Goal: Browse casually: Explore the website without a specific task or goal

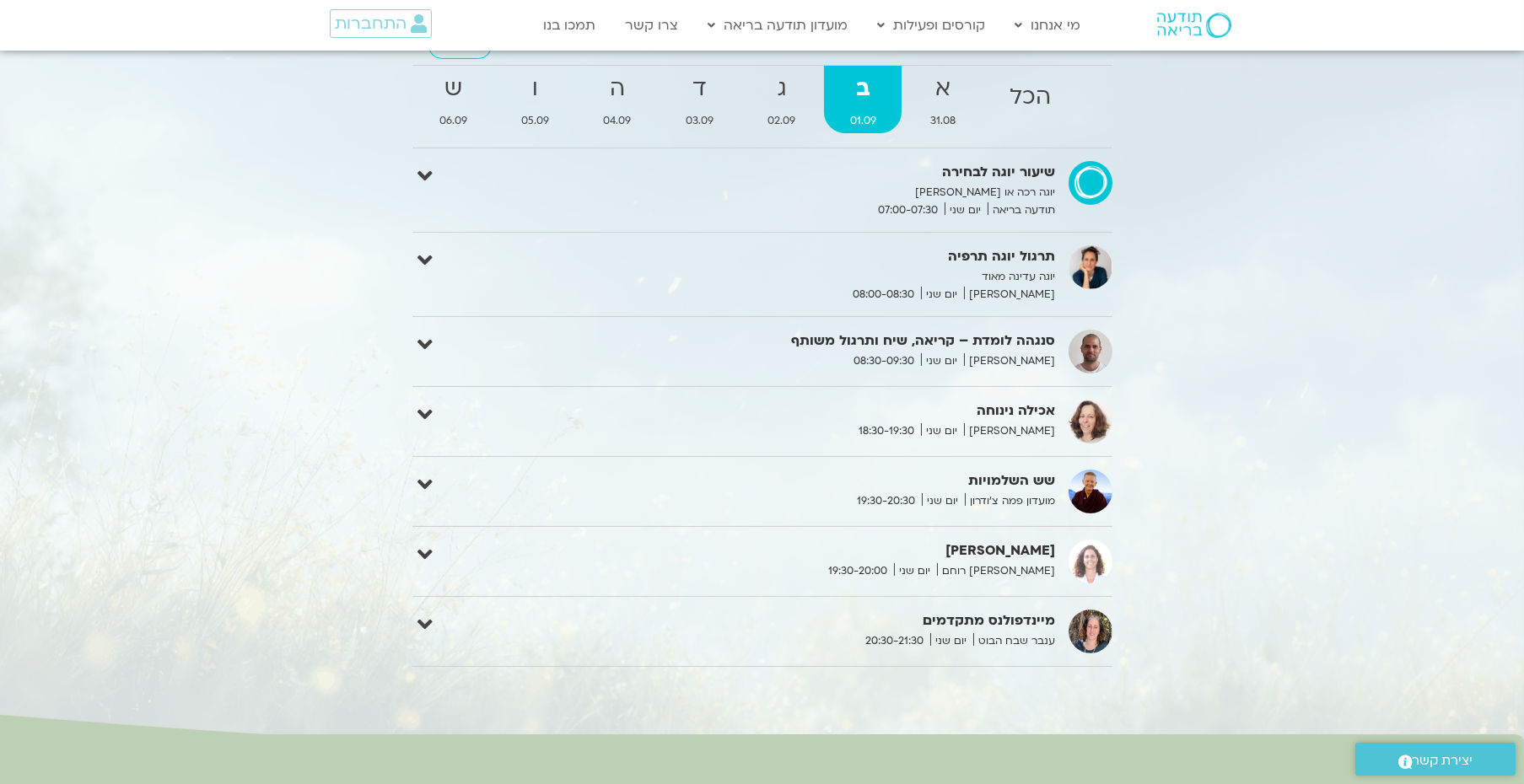
scroll to position [1622, 0]
click at [762, 96] on strong "ג" at bounding box center [780, 87] width 78 height 38
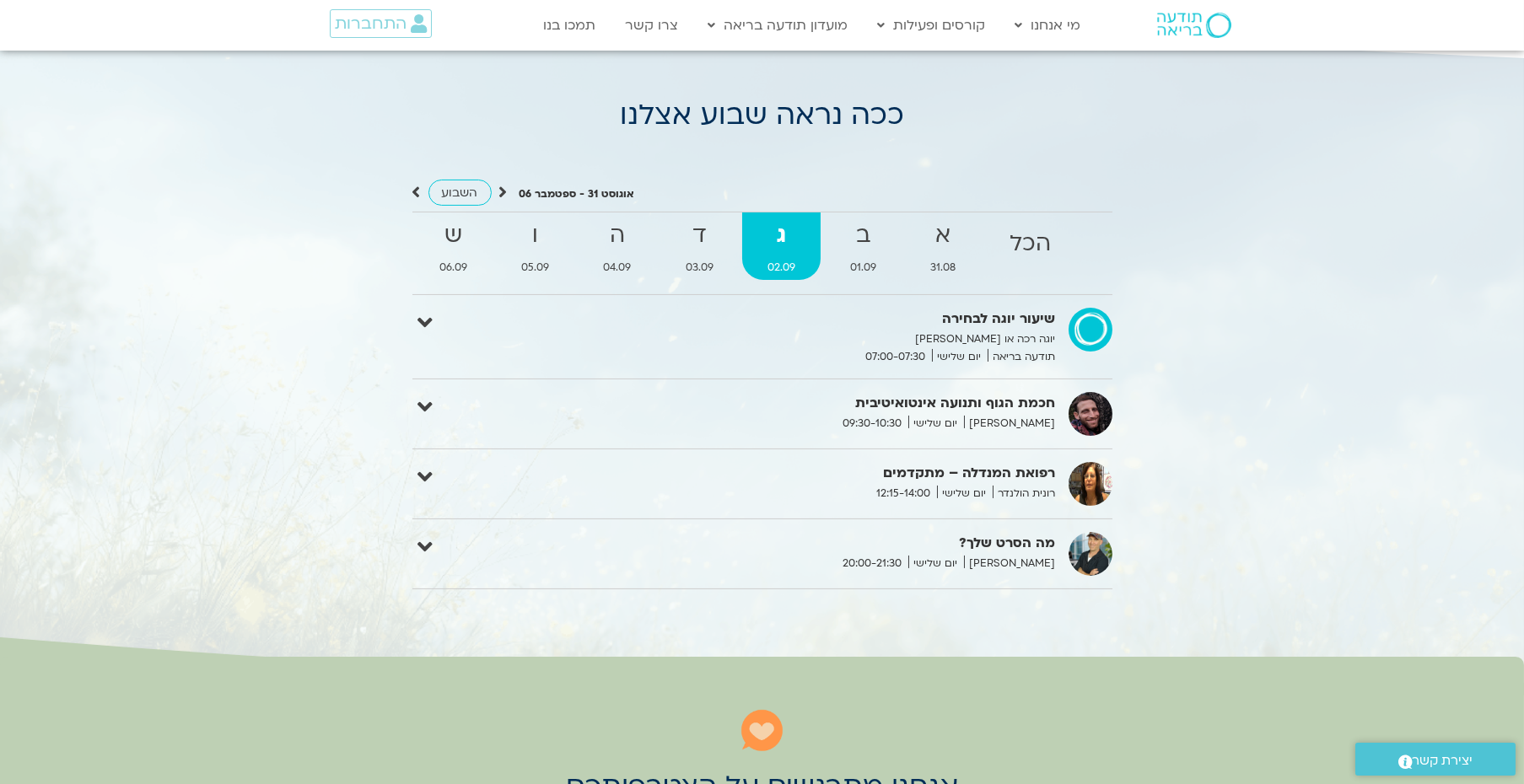
scroll to position [1415, 0]
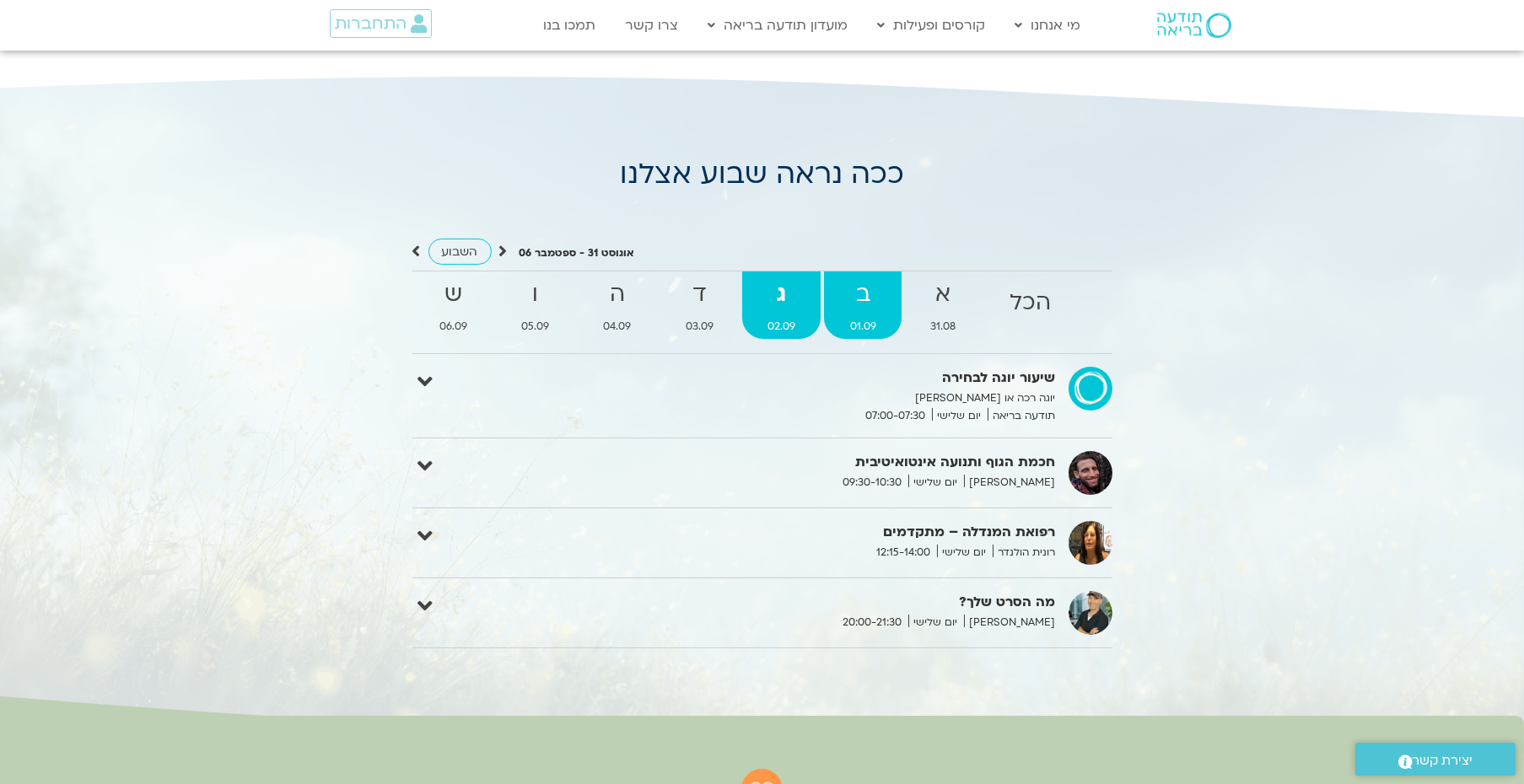
click at [884, 307] on strong "ב" at bounding box center [862, 294] width 77 height 38
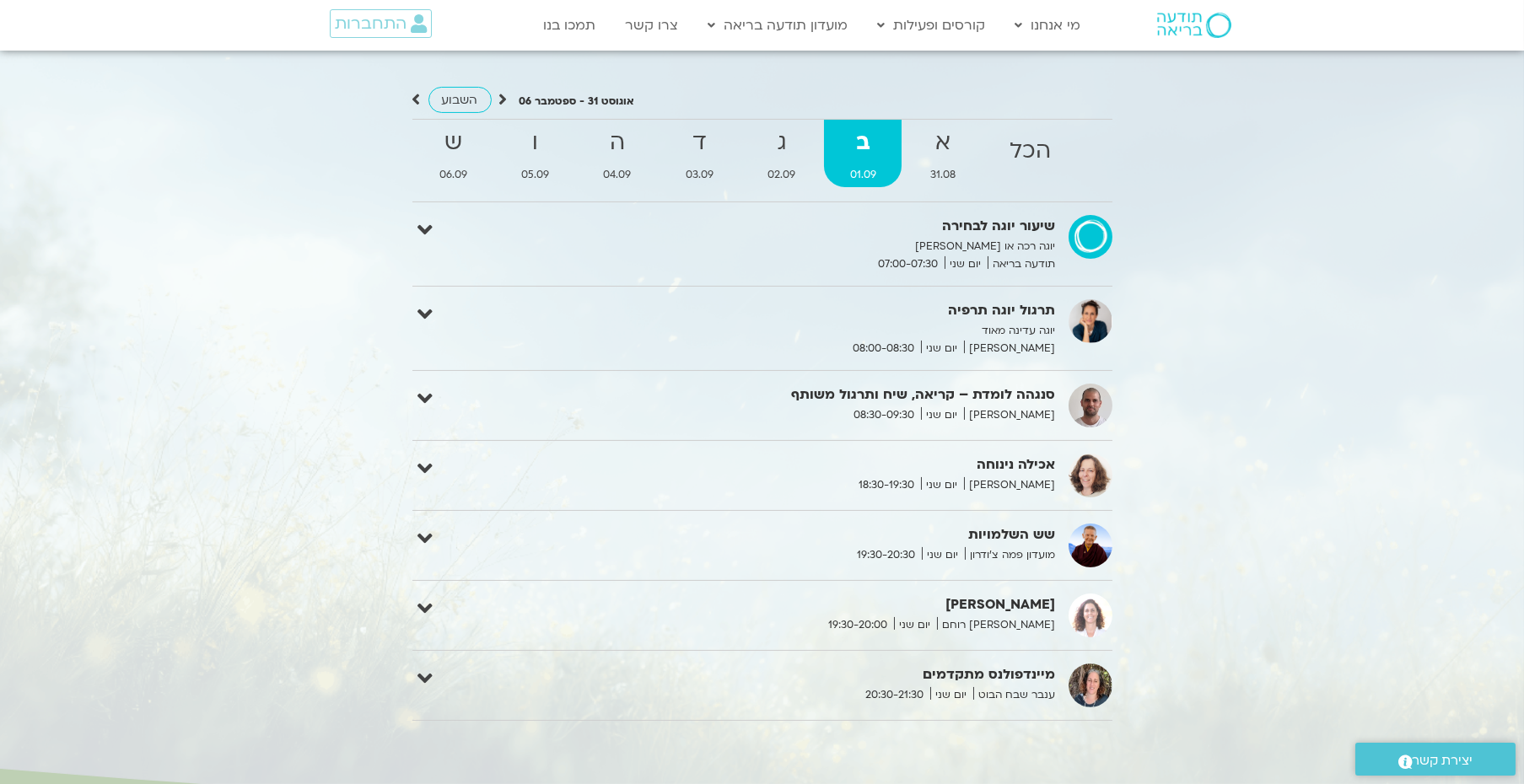
scroll to position [1537, 0]
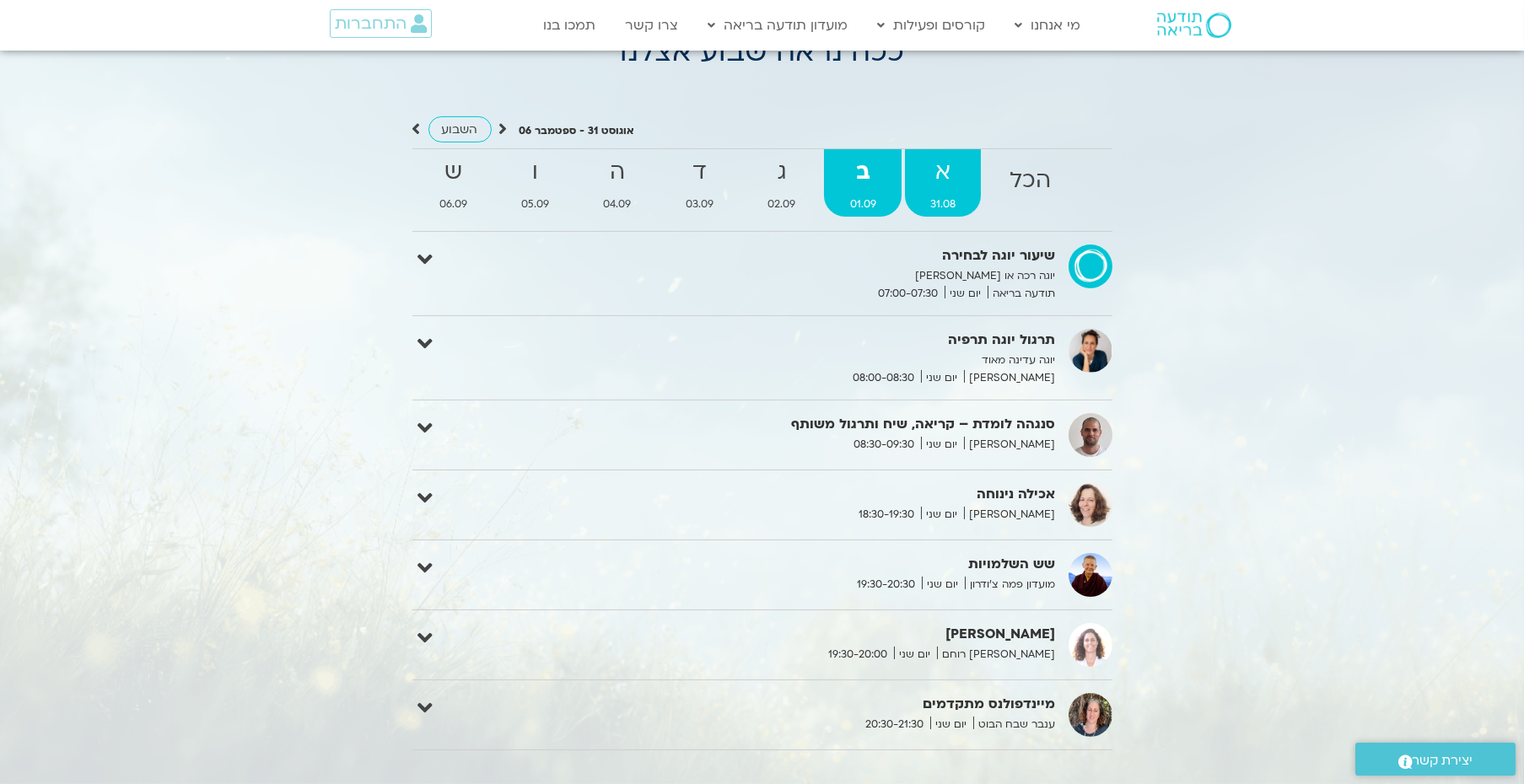
click at [929, 196] on span "31.08" at bounding box center [943, 204] width 76 height 18
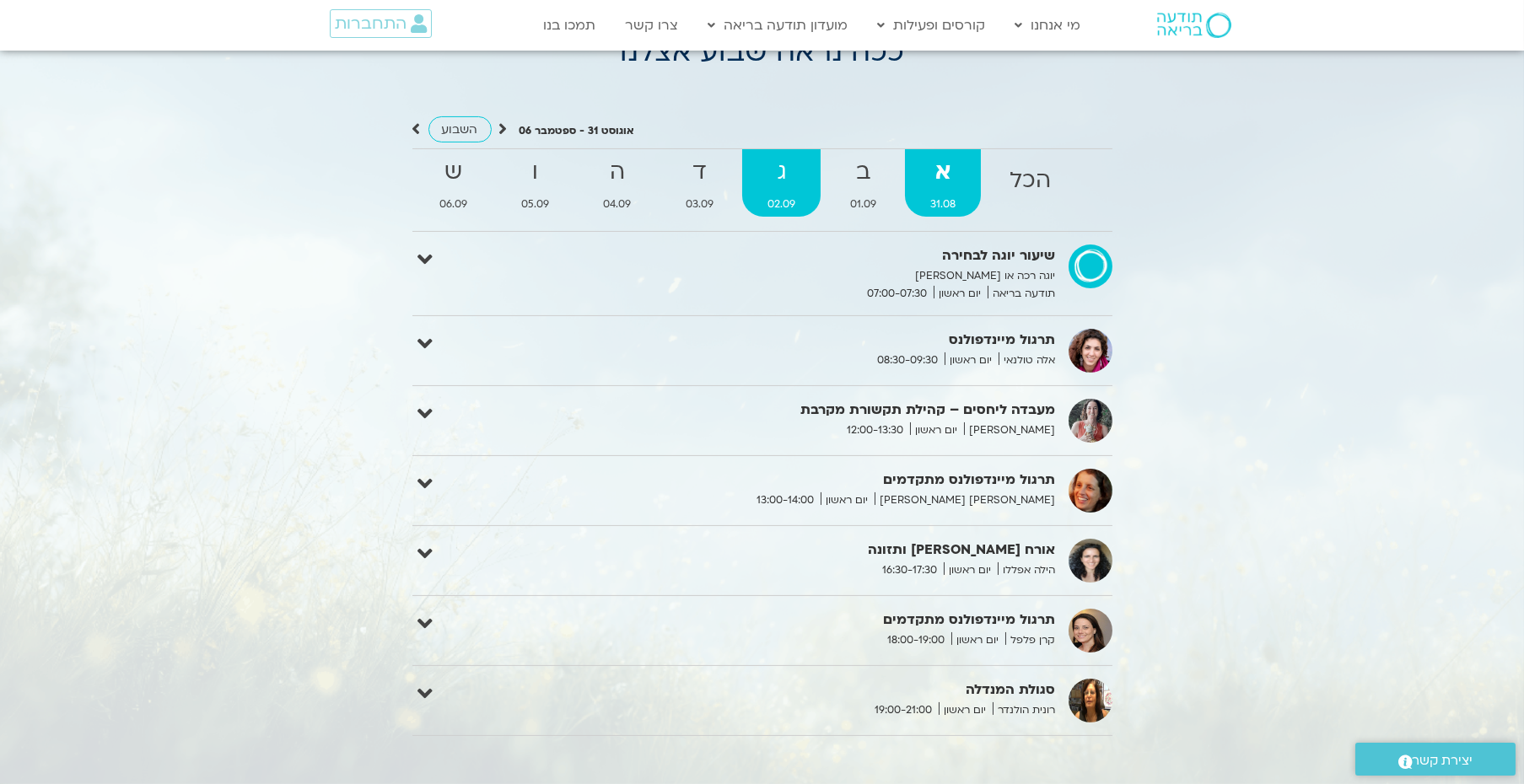
click at [797, 182] on strong "ג" at bounding box center [780, 172] width 78 height 38
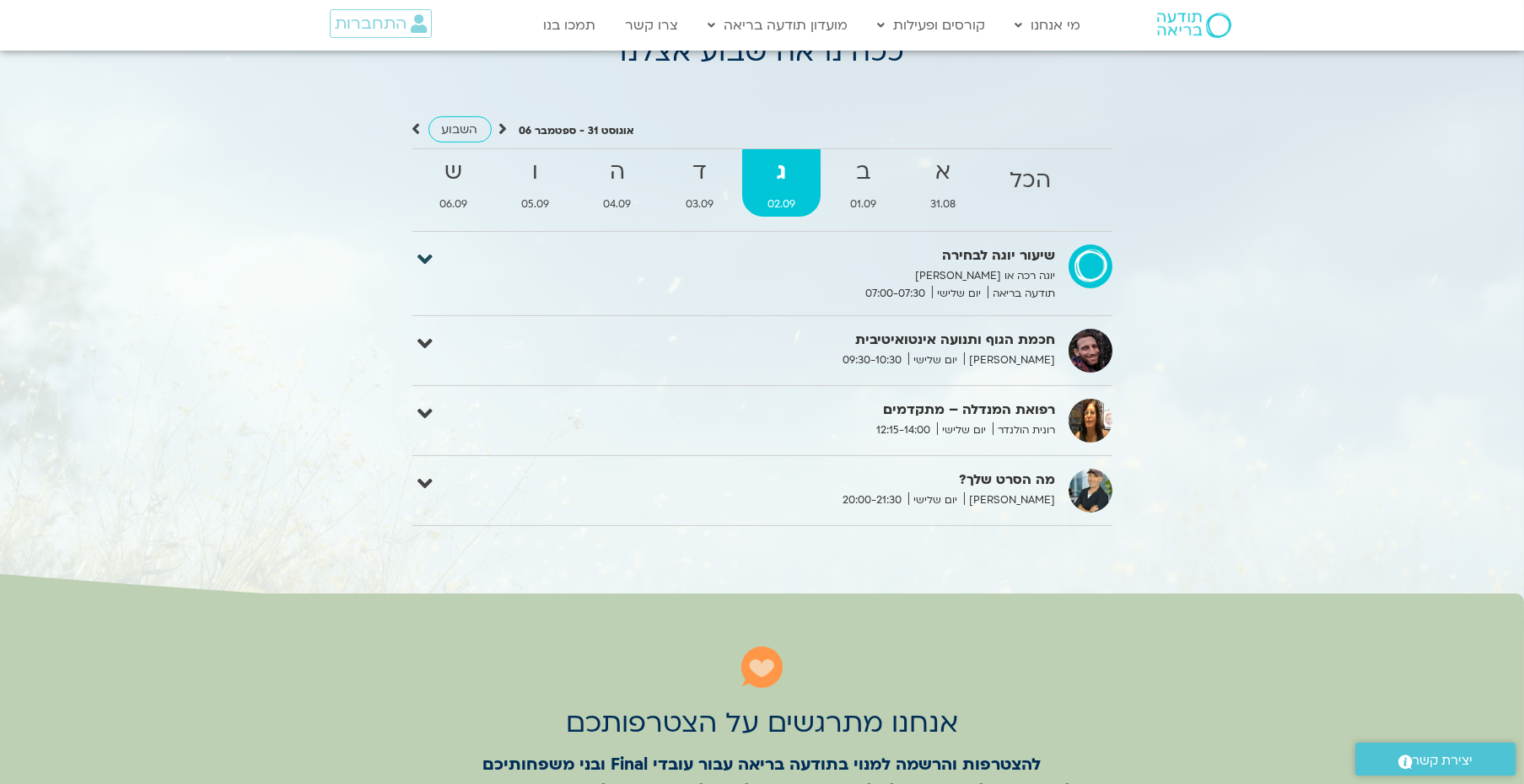
click at [427, 257] on icon at bounding box center [425, 259] width 15 height 24
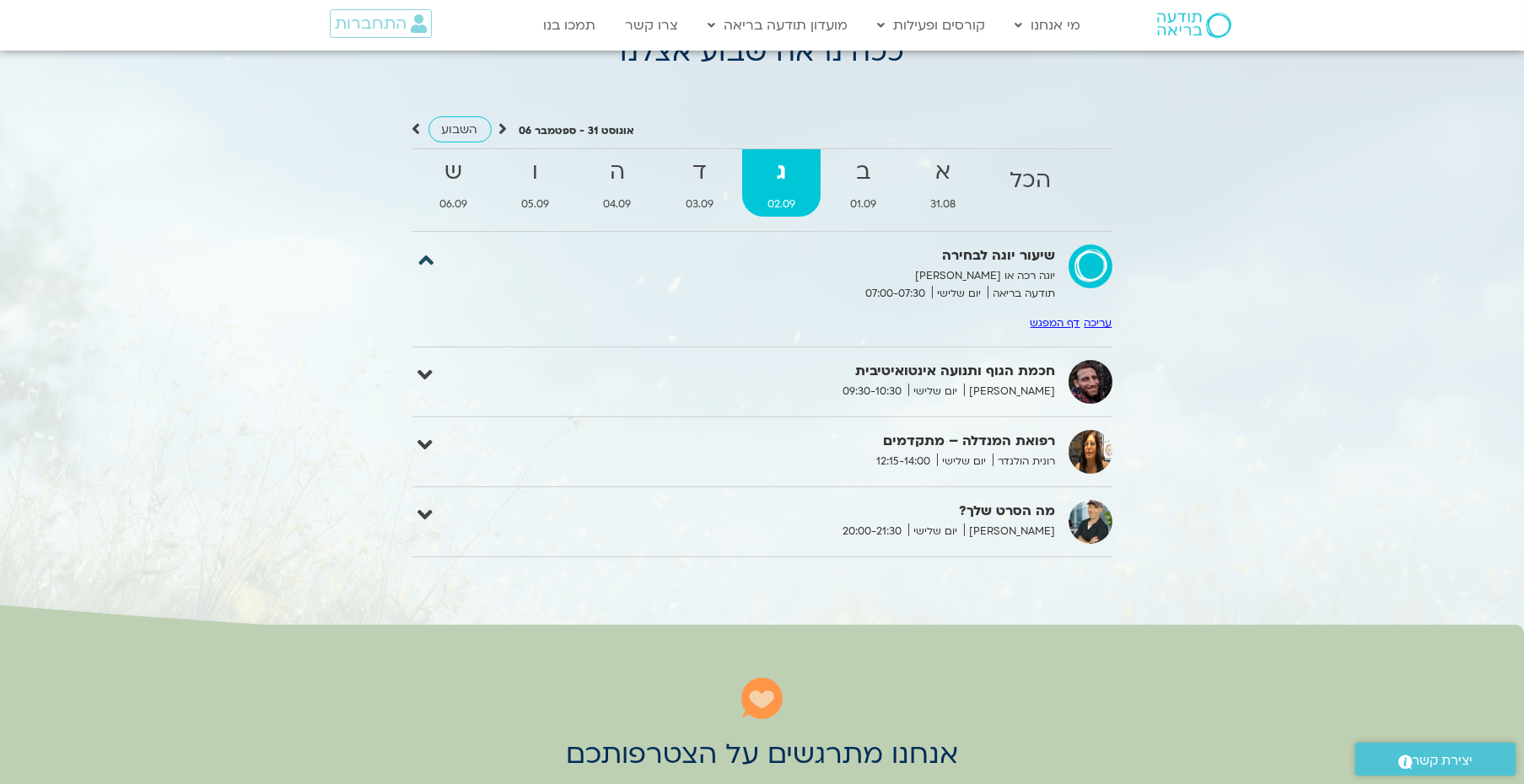
click at [427, 257] on icon at bounding box center [425, 259] width 15 height 24
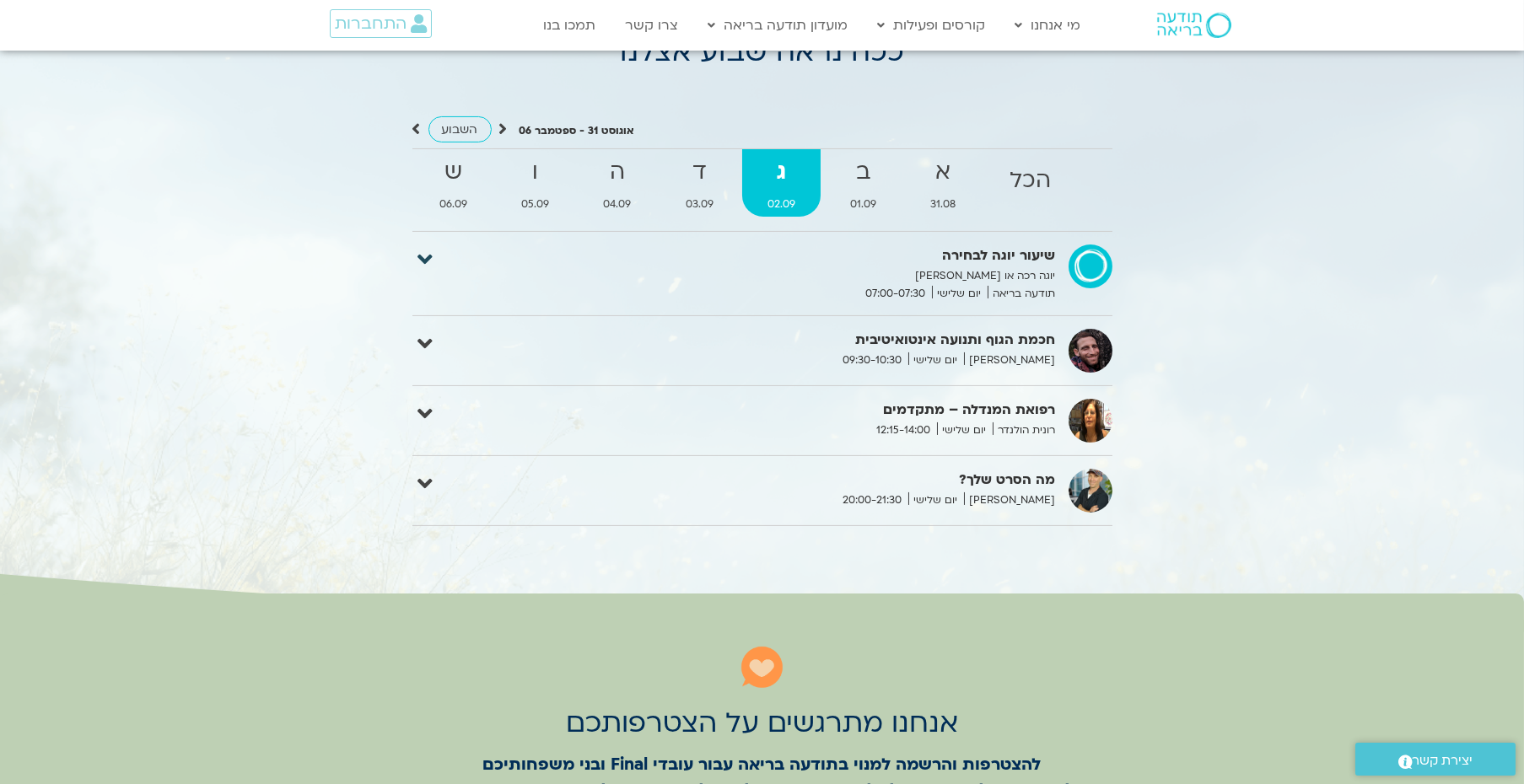
click at [424, 248] on icon at bounding box center [425, 259] width 15 height 24
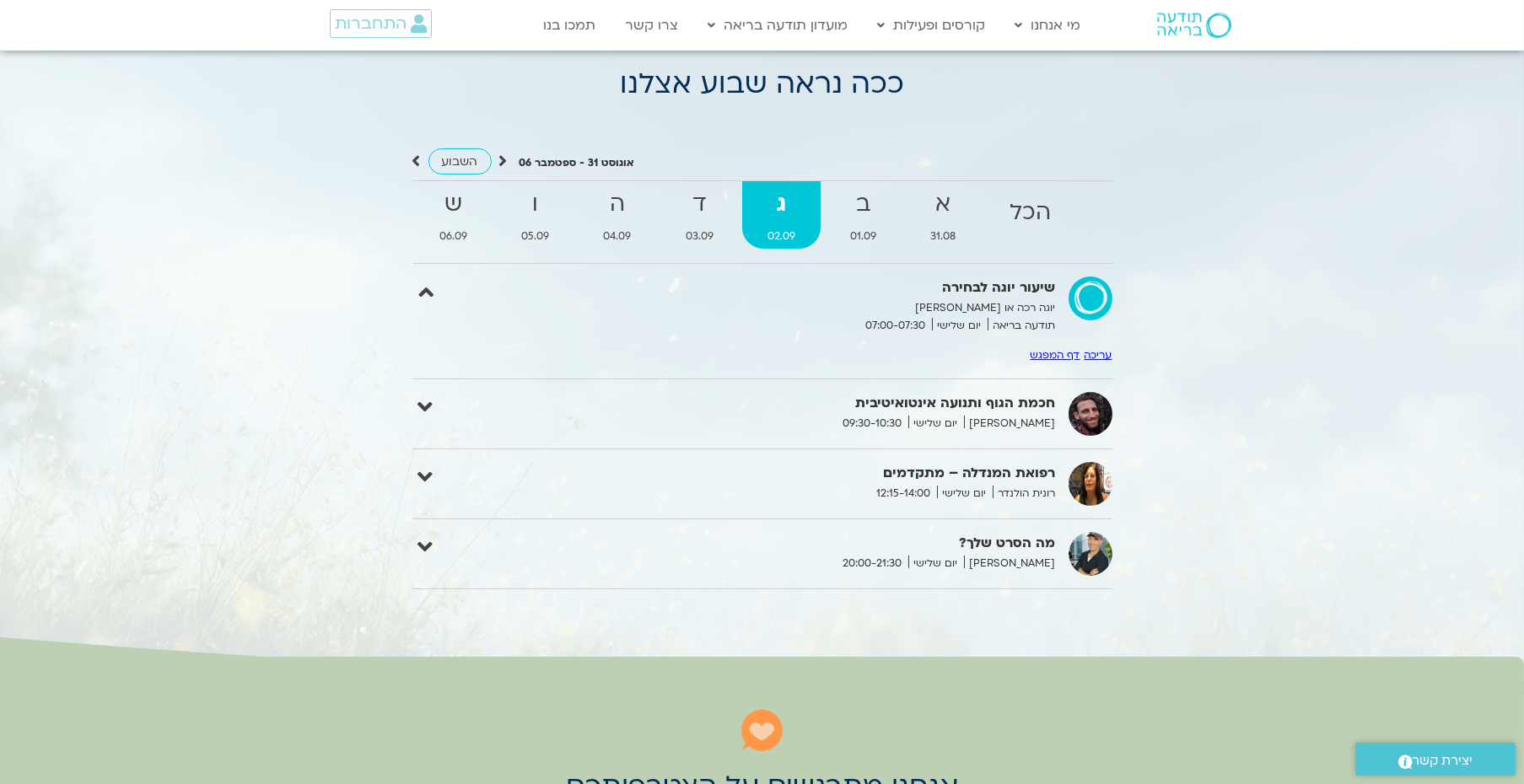
scroll to position [1507, 0]
click at [430, 284] on icon at bounding box center [425, 290] width 15 height 24
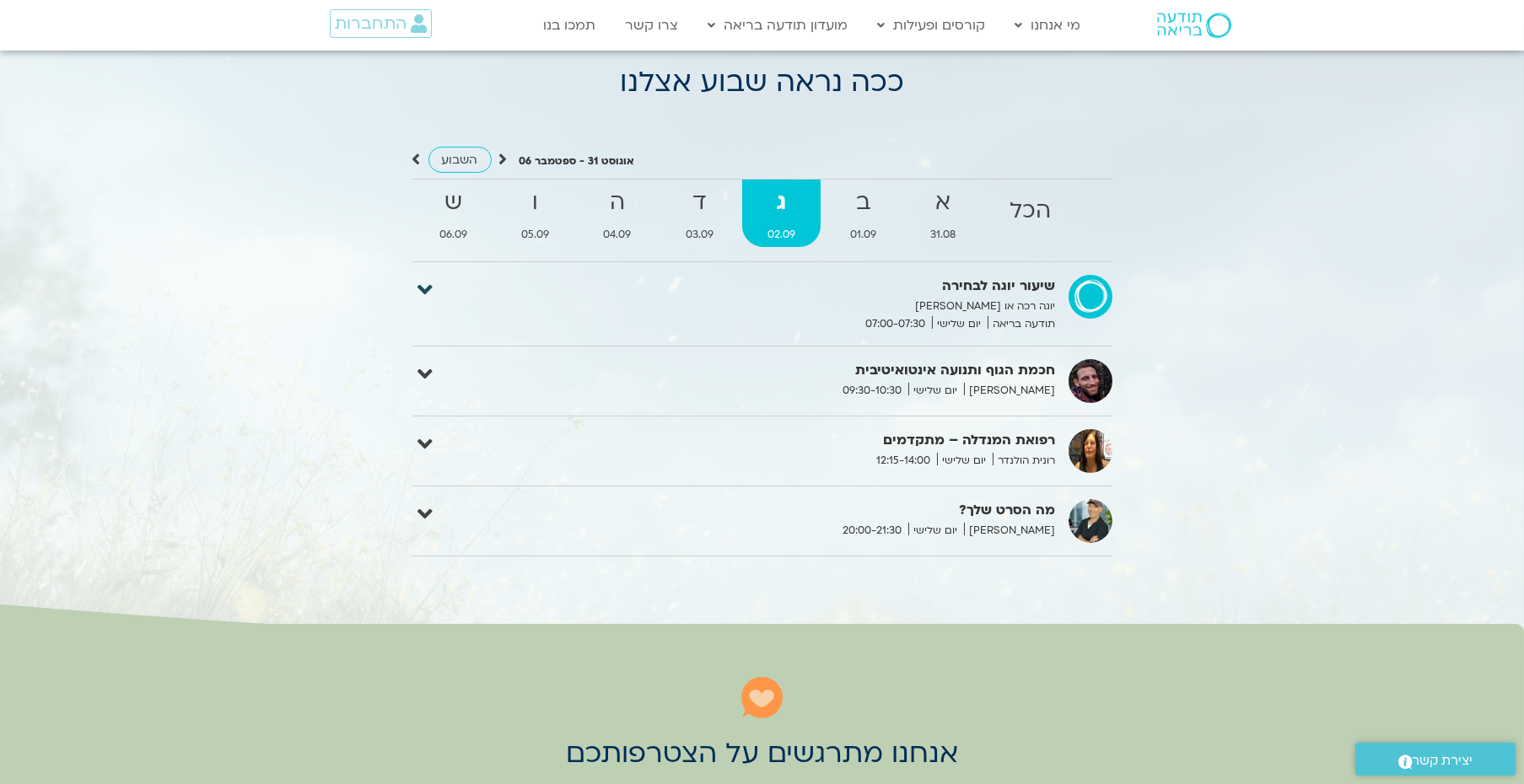
click at [430, 284] on icon at bounding box center [425, 290] width 15 height 24
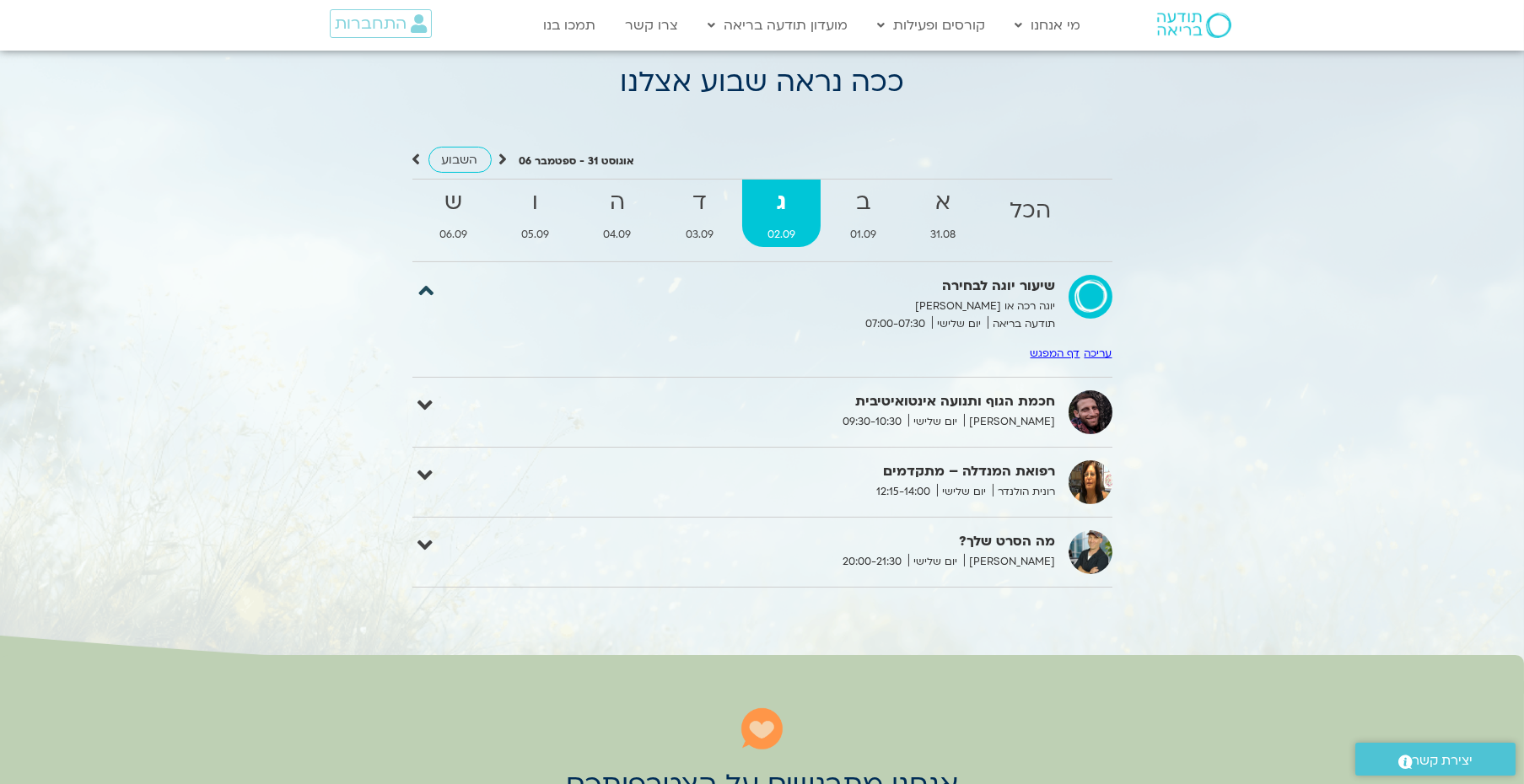
click at [420, 289] on icon at bounding box center [425, 290] width 15 height 24
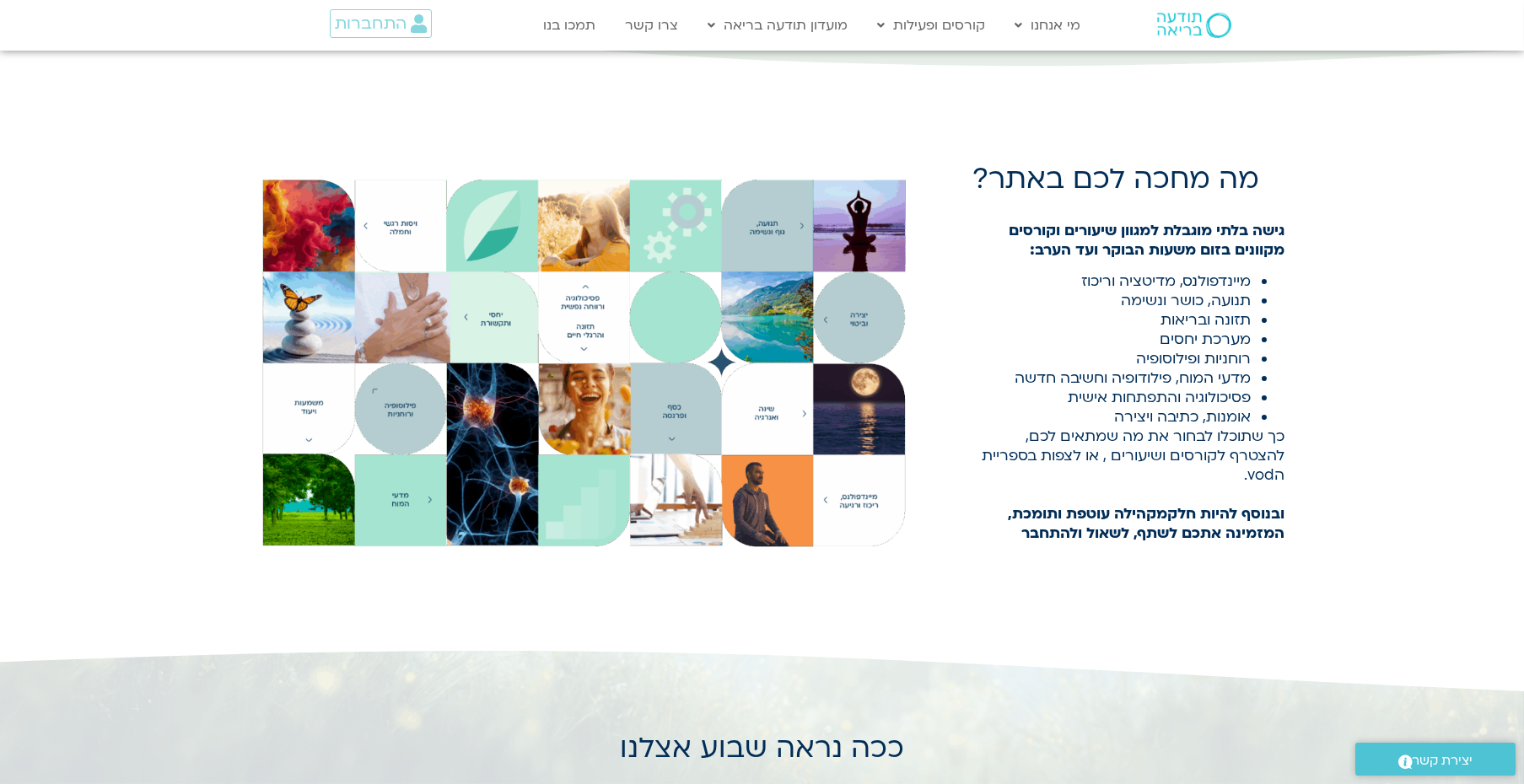
scroll to position [831, 0]
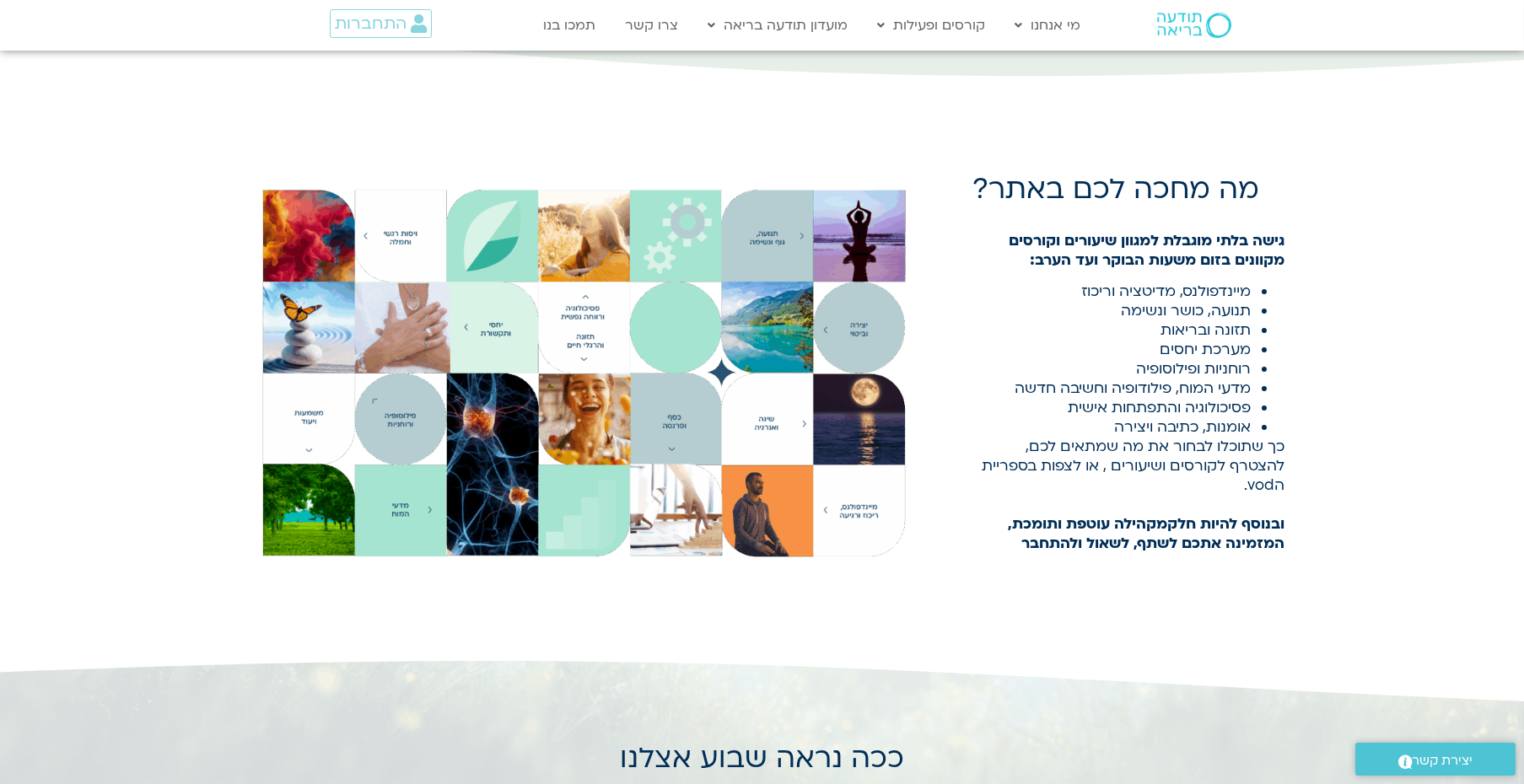
click at [1283, 453] on span "כך שתוכלו לבחור את מה שמתאים לכם, להצטרף לקורסים ושיעורים , או לצפות בספריית הv…" at bounding box center [1134, 466] width 303 height 58
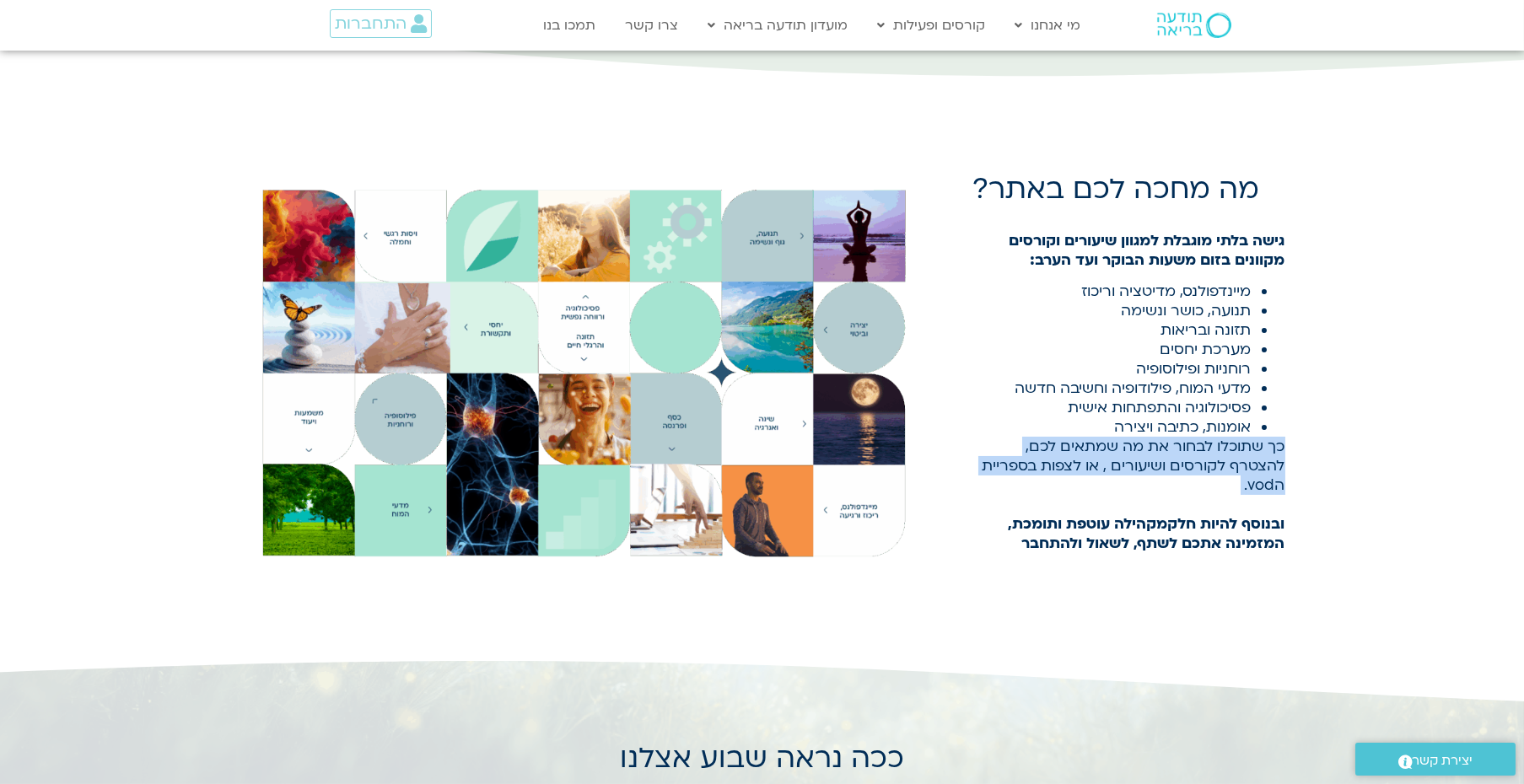
click at [1307, 463] on div "מה מחכה לכם באתר? גישה בלתי מוגבלת למגוון שיעורים וקורסים מקוונים בזום משעות הב…" at bounding box center [762, 369] width 1524 height 579
drag, startPoint x: 1217, startPoint y: 483, endPoint x: 1190, endPoint y: 481, distance: 27.1
click at [1190, 481] on span "כך שתוכלו לבחור את מה שמתאים לכם, להצטרף לקורסים ושיעורים , או לצפות בספריית הv…" at bounding box center [1134, 466] width 303 height 58
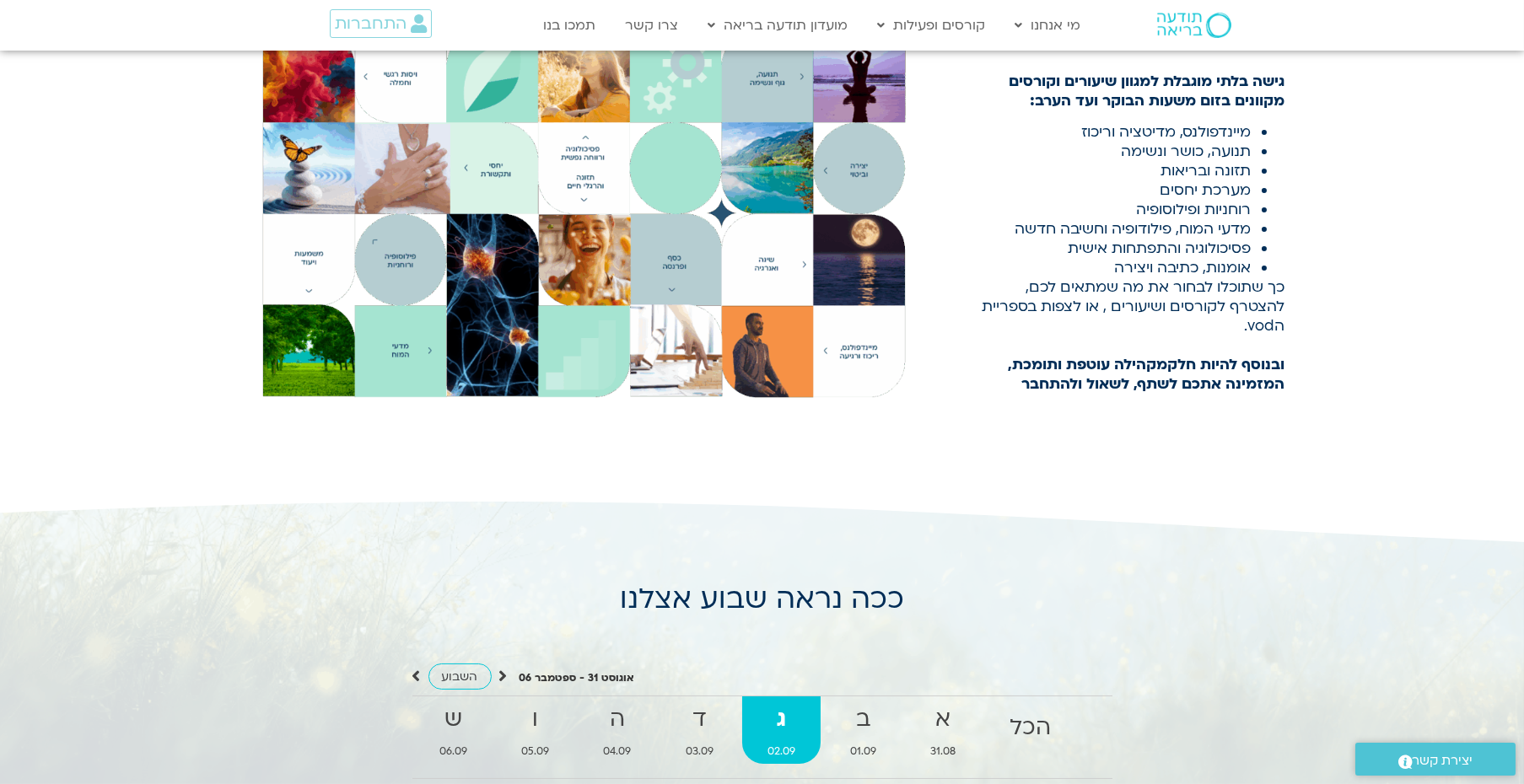
scroll to position [991, 0]
click at [1077, 365] on strong "מקהילה עוטפת ותומכת, המזמינה אתכם לשתף, לשאול ולהתחבר" at bounding box center [1147, 374] width 277 height 39
click at [1017, 379] on strong "מקהילה עוטפת ותומכת, המזמינה אתכם לשתף, לשאול ולהתחבר" at bounding box center [1147, 374] width 277 height 39
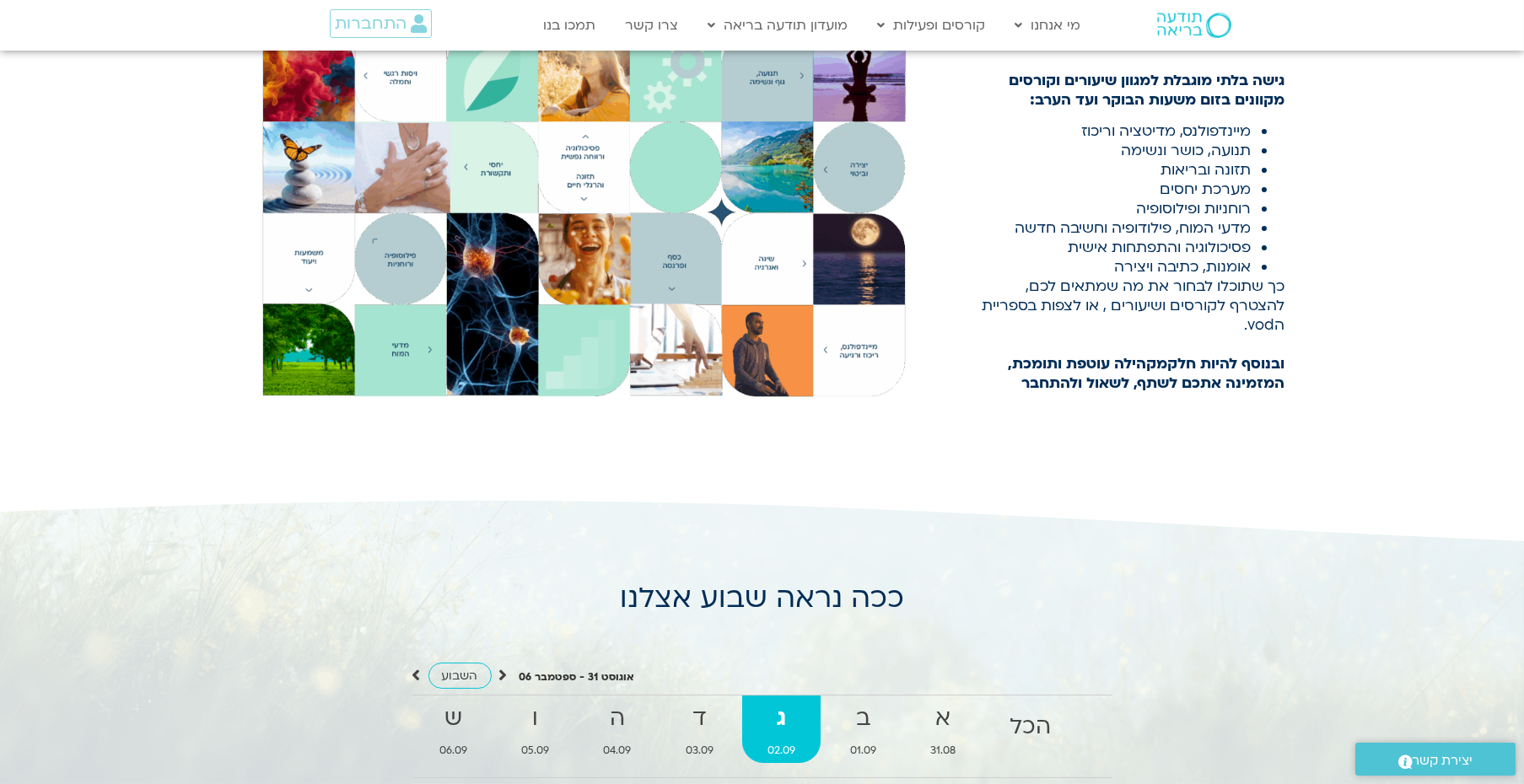
click at [1039, 362] on strong "מקהילה עוטפת ותומכת, המזמינה אתכם לשתף, לשאול ולהתחבר" at bounding box center [1147, 374] width 277 height 39
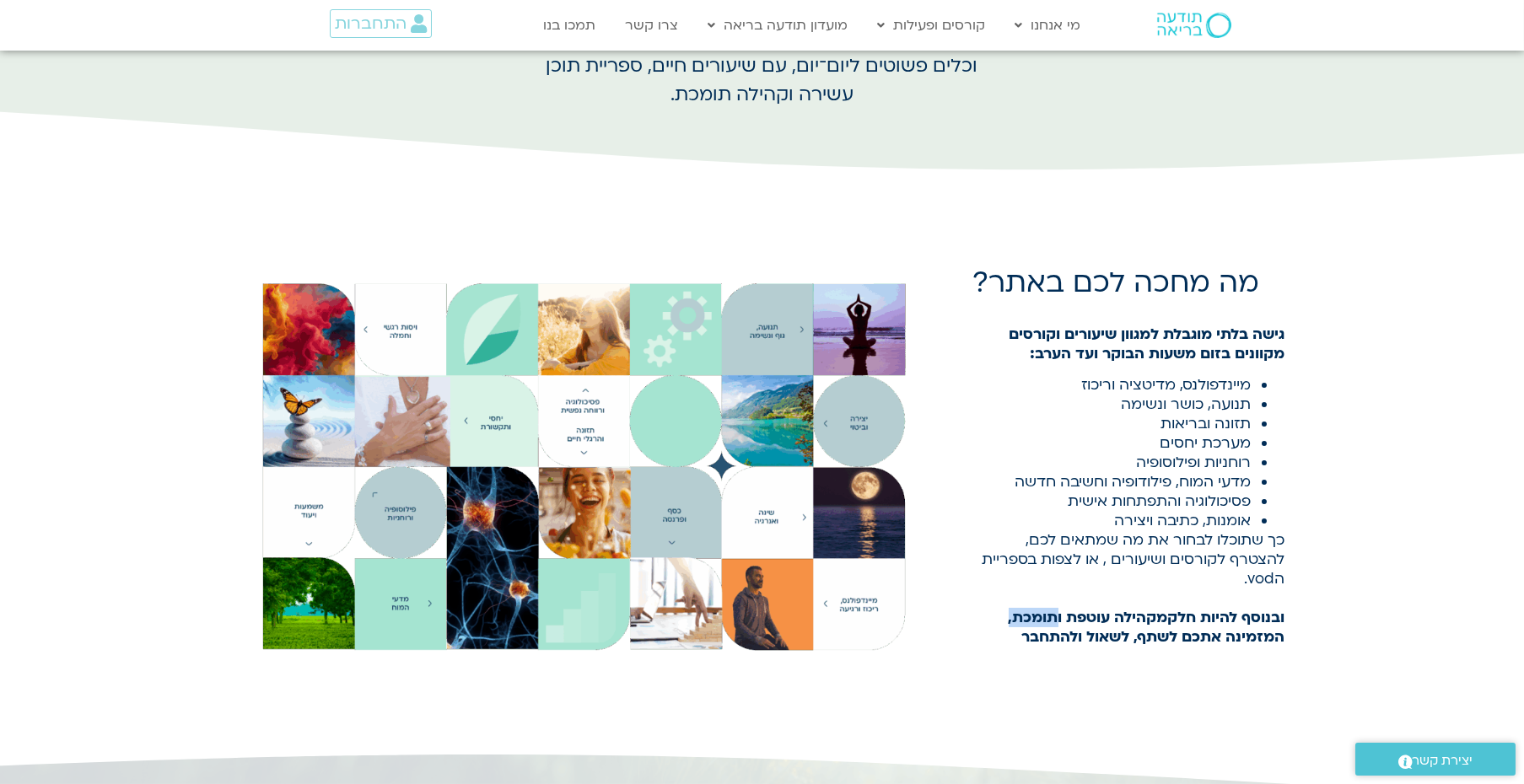
scroll to position [768, 0]
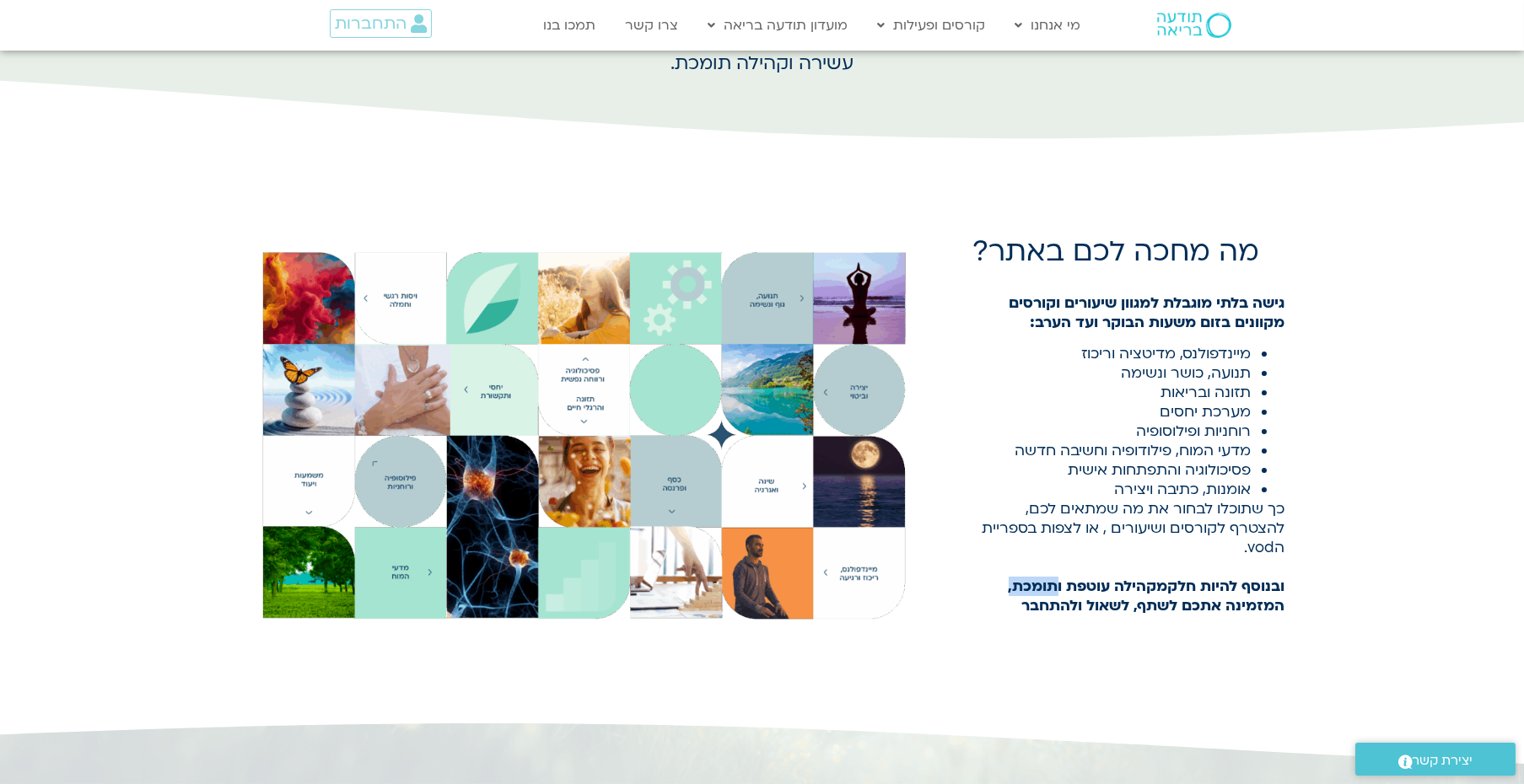
click at [1245, 595] on strong "מקהילה עוטפת ותומכת, המזמינה אתכם לשתף, לשאול ולהתחבר" at bounding box center [1147, 596] width 277 height 39
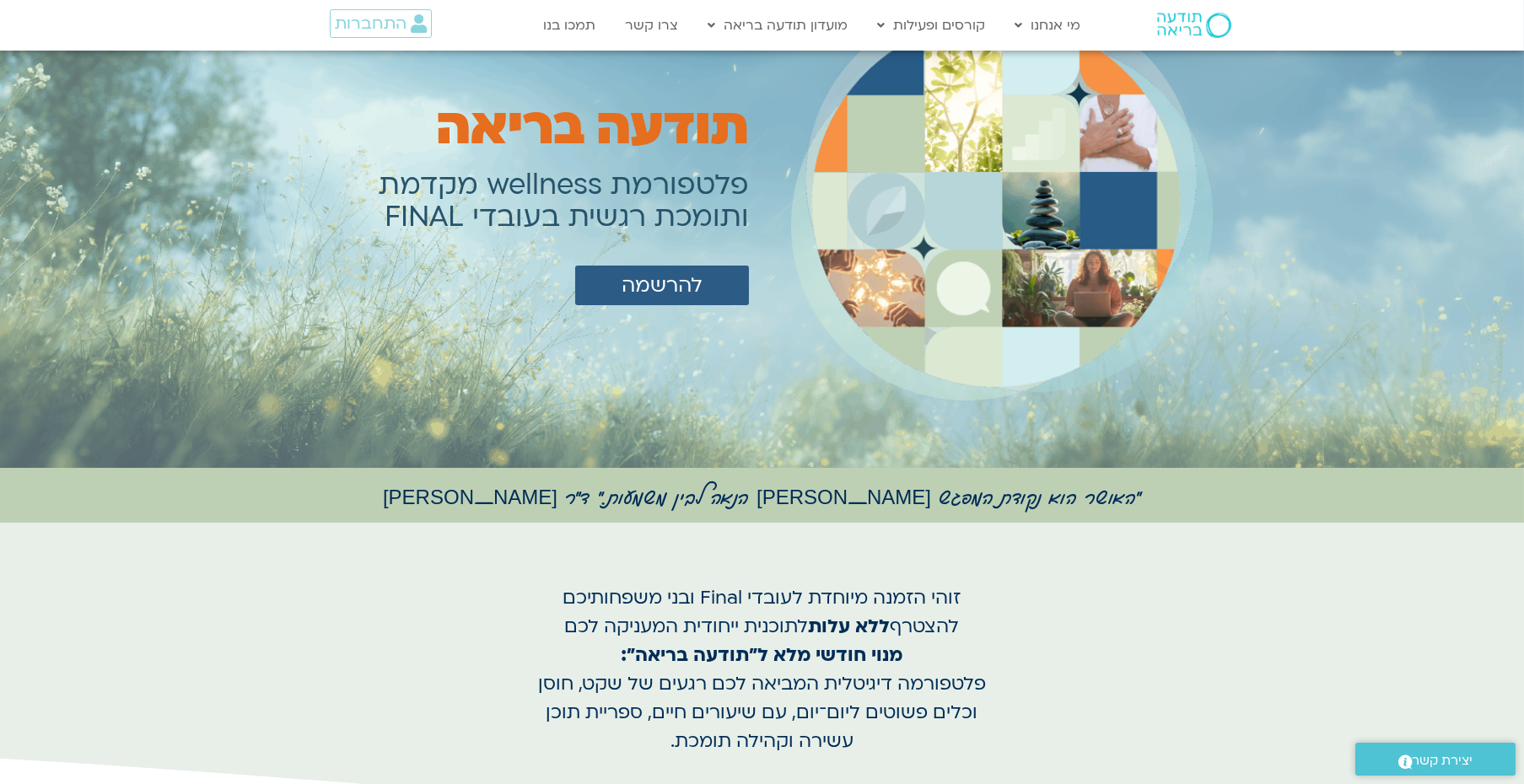
scroll to position [89, 0]
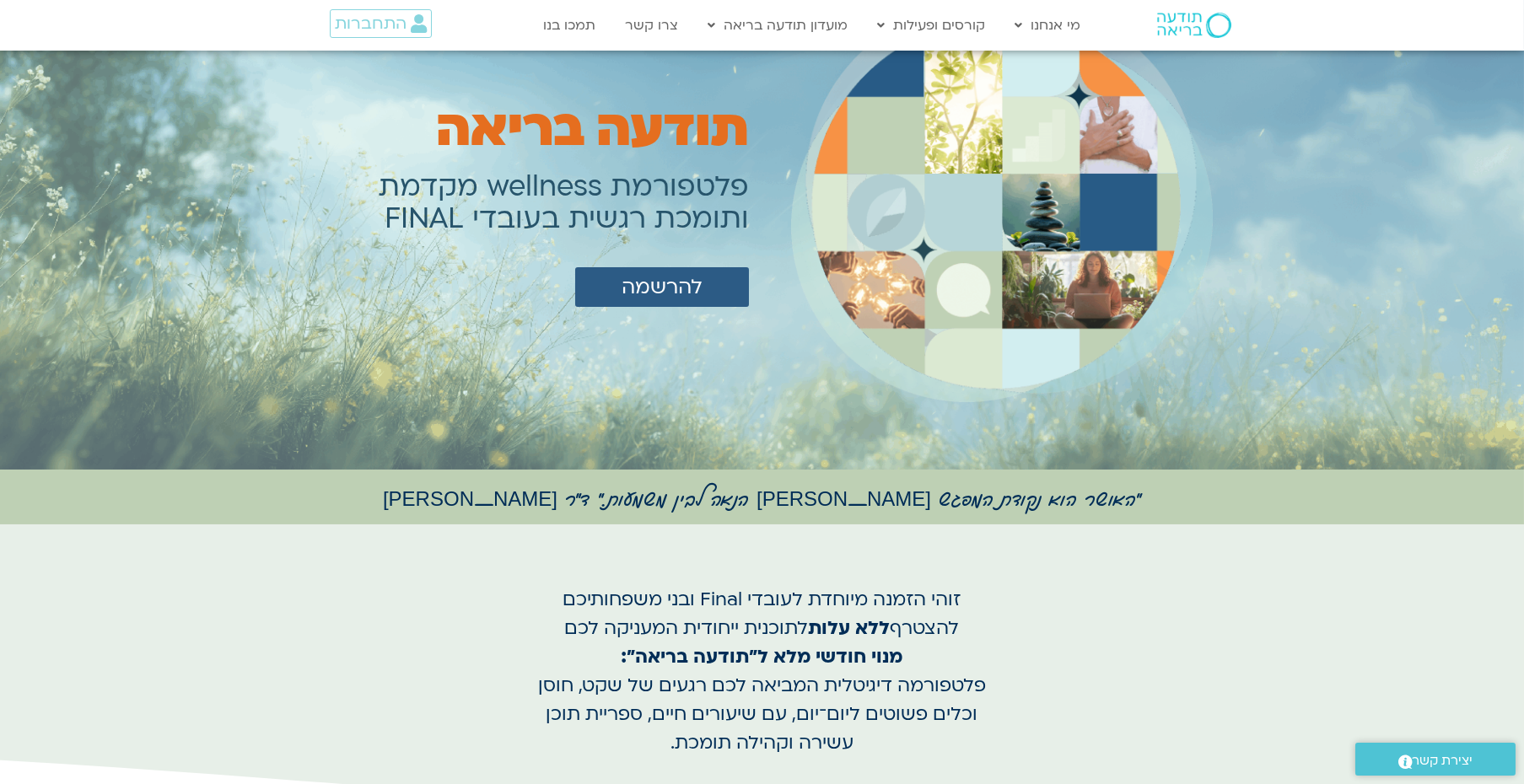
drag, startPoint x: 400, startPoint y: 211, endPoint x: 463, endPoint y: 218, distance: 63.4
click at [463, 218] on h1 "פלטפורמת wellness מקדמת ותומכת רגשית בעובדי FINAL" at bounding box center [564, 203] width 370 height 64
click at [613, 424] on div "תודעה בריאה פלטפורמת wellness מקדמת ותומכת רגשית בעובדי FINAL להרשמה" at bounding box center [383, 215] width 749 height 491
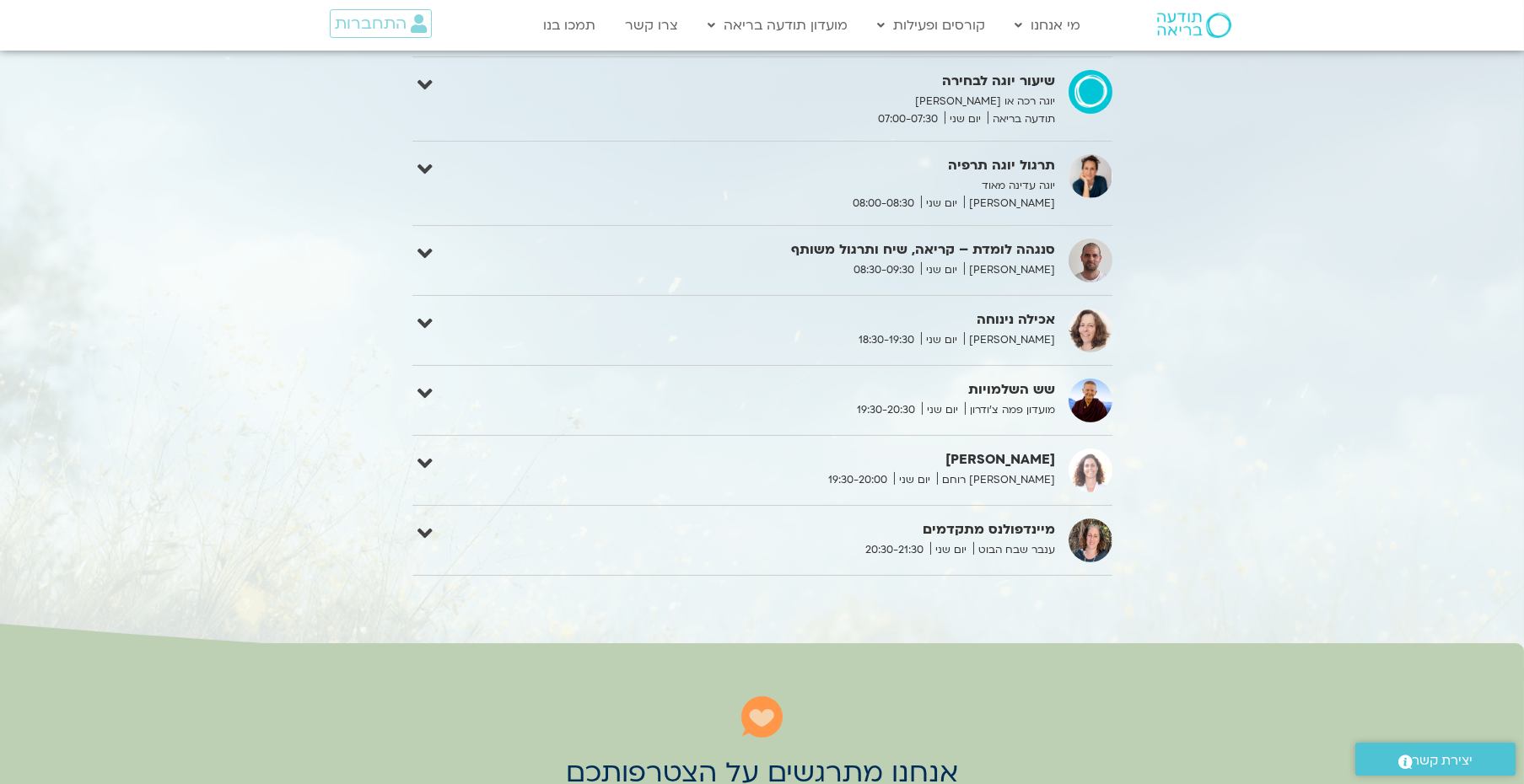
scroll to position [1712, 0]
